Goal: Task Accomplishment & Management: Manage account settings

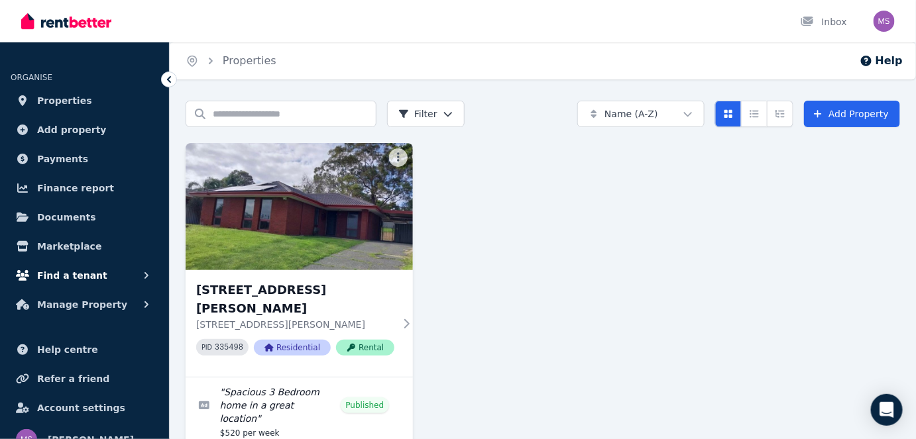
click at [76, 278] on span "Find a tenant" at bounding box center [72, 276] width 70 height 16
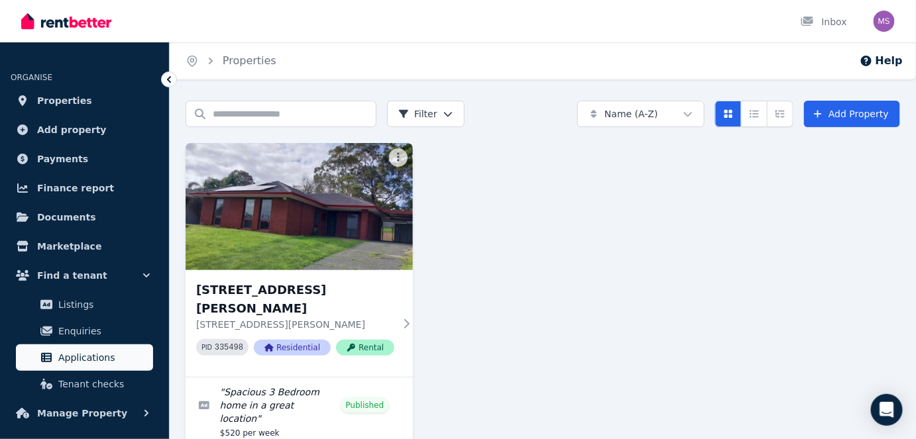
click at [69, 350] on span "Applications" at bounding box center [102, 358] width 89 height 16
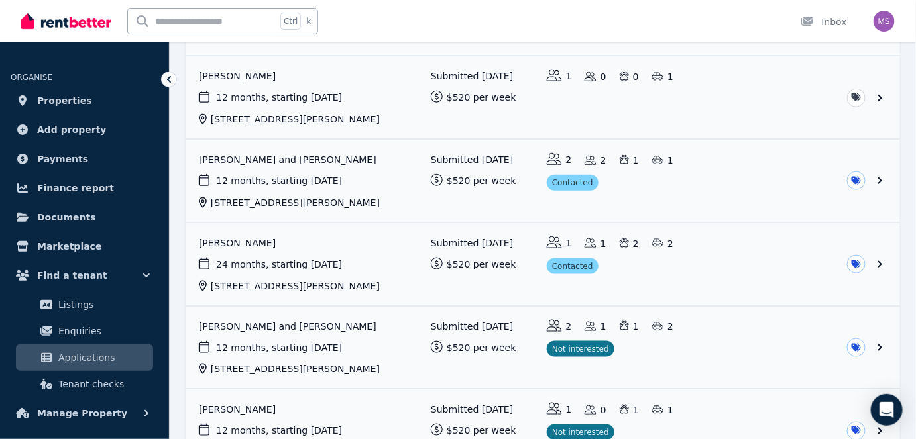
scroll to position [404, 0]
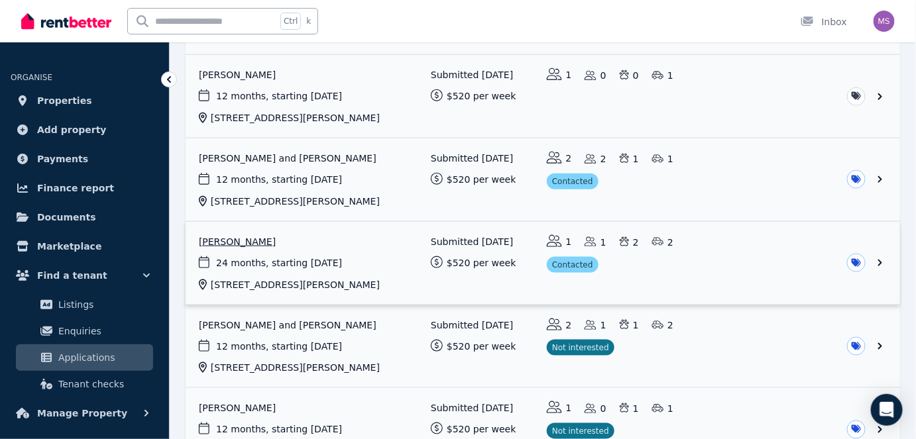
click at [227, 236] on link "View application: Jason Boneham" at bounding box center [543, 263] width 714 height 83
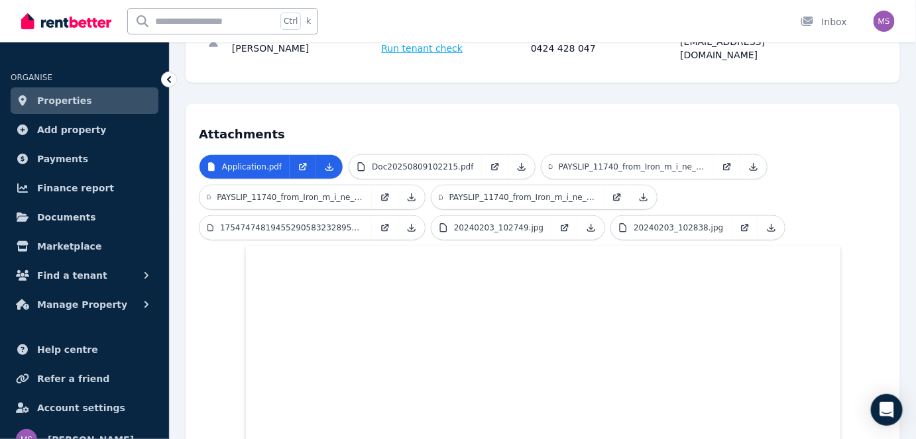
scroll to position [228, 0]
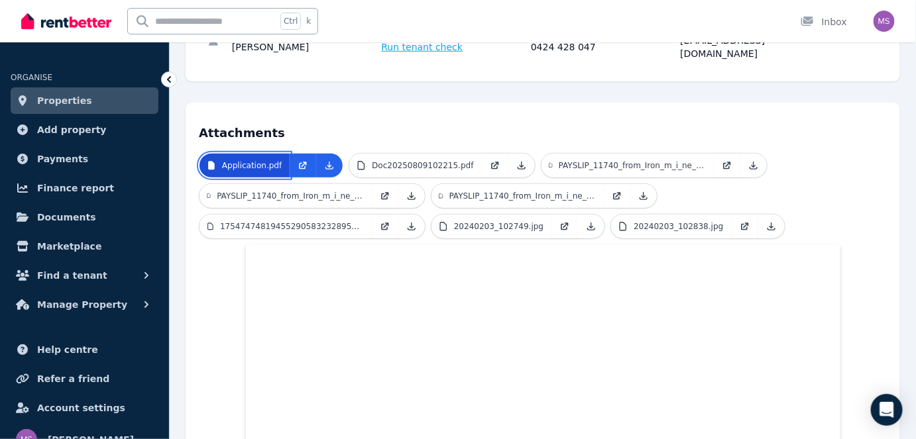
click at [266, 160] on p "Application.pdf" at bounding box center [252, 165] width 60 height 11
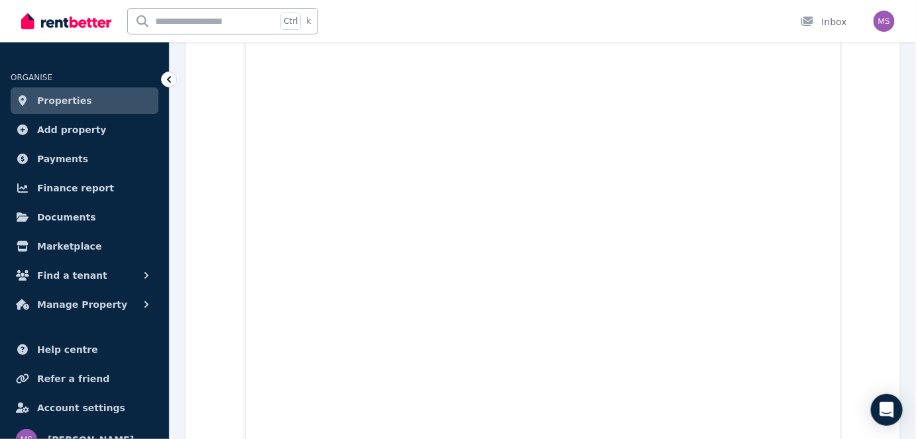
scroll to position [7673, 0]
click at [67, 274] on span "Find a tenant" at bounding box center [72, 276] width 70 height 16
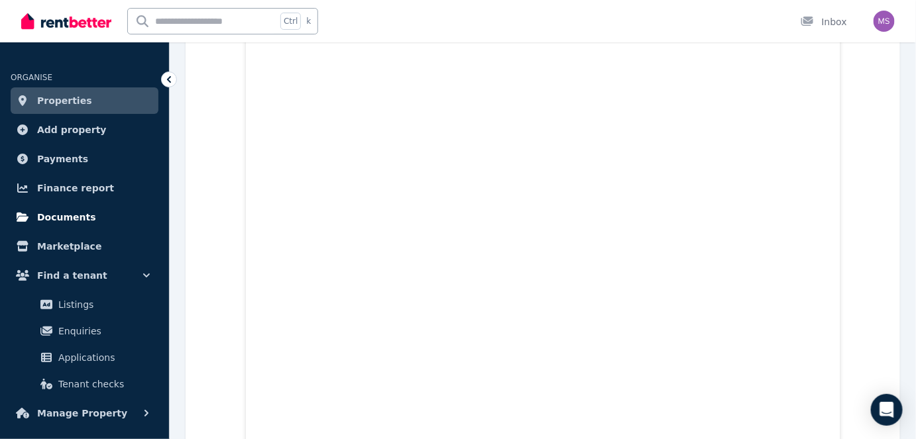
click at [64, 217] on span "Documents" at bounding box center [66, 217] width 59 height 16
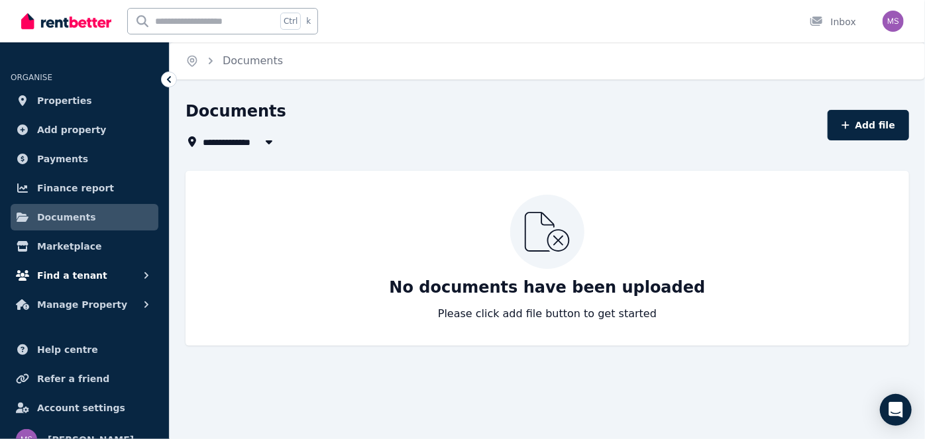
click at [48, 272] on span "Find a tenant" at bounding box center [72, 276] width 70 height 16
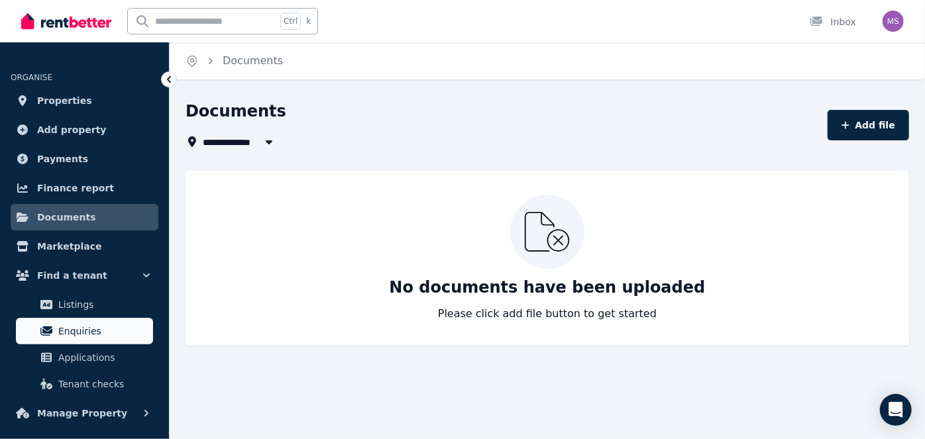
click at [70, 329] on span "Enquiries" at bounding box center [102, 331] width 89 height 16
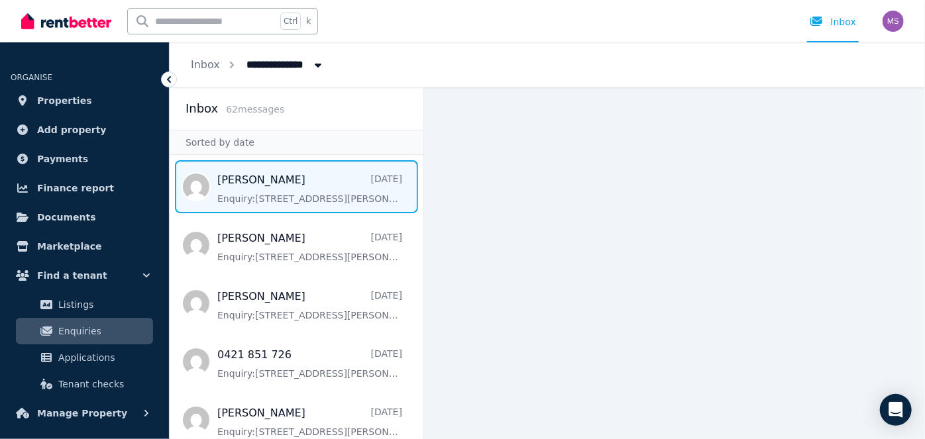
click at [254, 212] on span "Message list" at bounding box center [297, 186] width 254 height 53
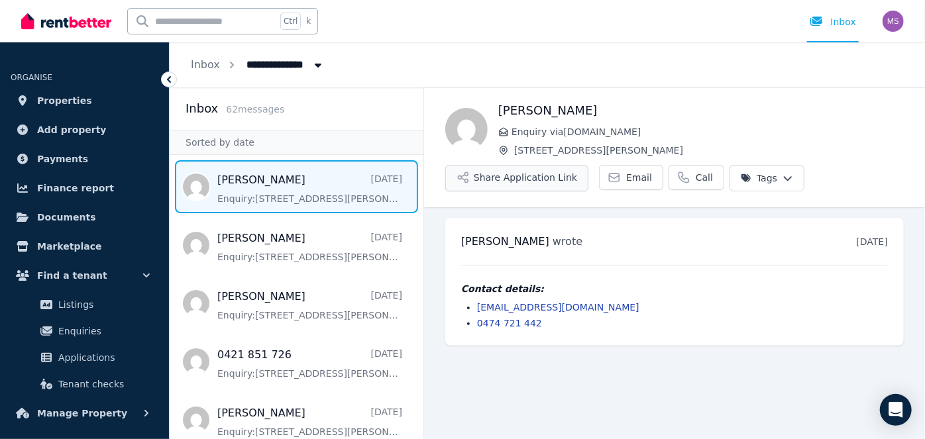
click at [523, 180] on button "Share Application Link" at bounding box center [516, 178] width 143 height 27
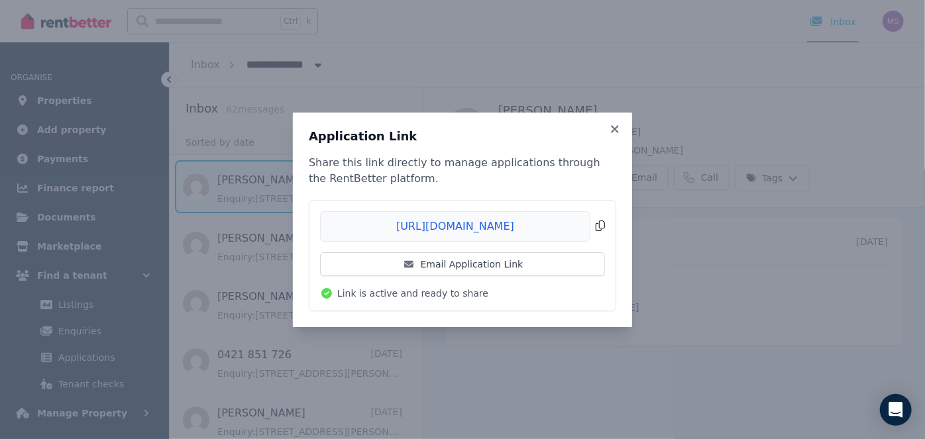
click at [401, 227] on span "Copied!" at bounding box center [462, 226] width 285 height 30
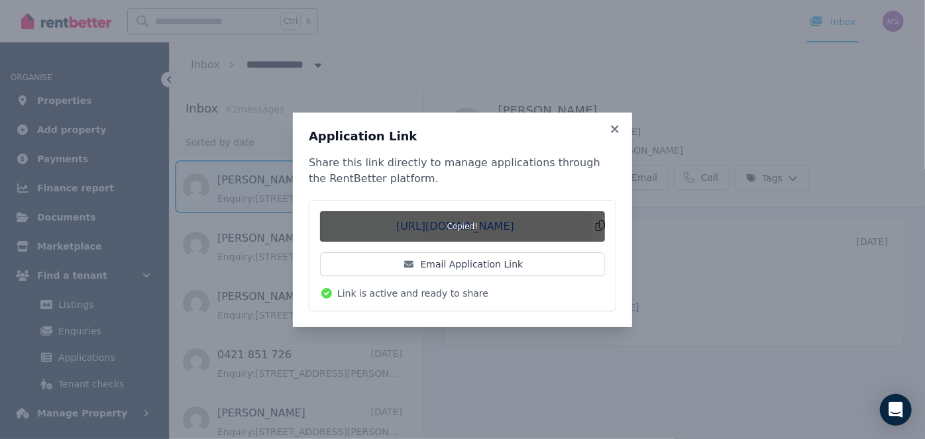
click at [401, 227] on span "Copied!" at bounding box center [462, 226] width 285 height 30
